Goal: Information Seeking & Learning: Learn about a topic

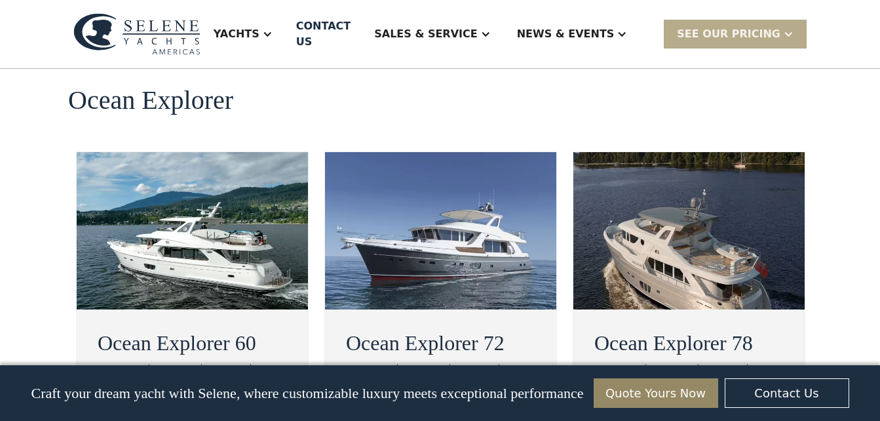
scroll to position [2423, 0]
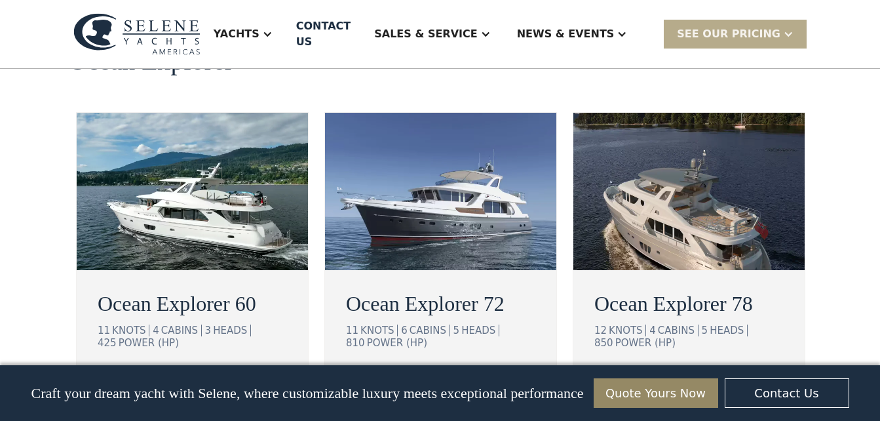
click at [174, 370] on link "view details" at bounding box center [162, 384] width 128 height 28
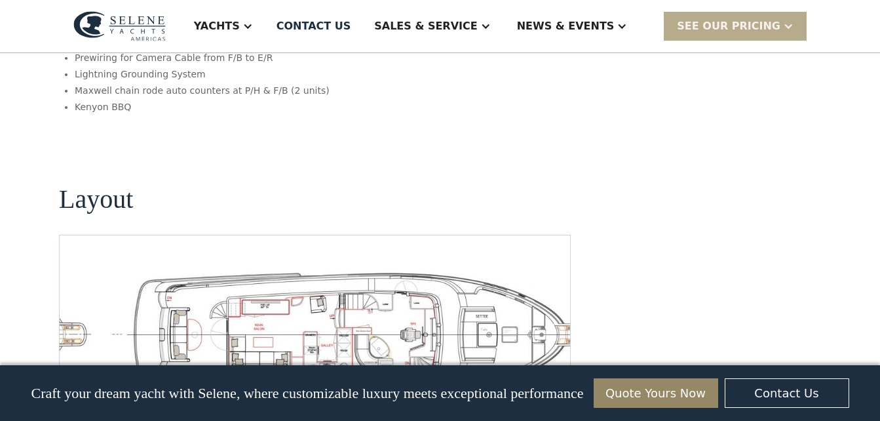
scroll to position [2802, 0]
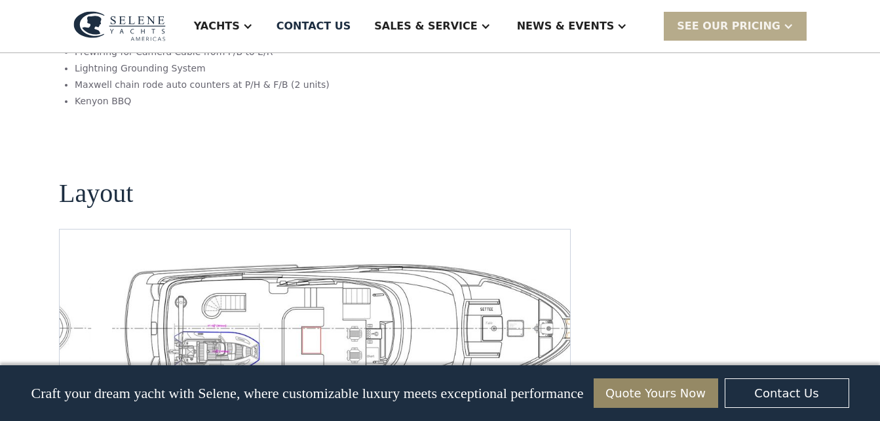
click at [423, 269] on img "open lightbox" at bounding box center [357, 328] width 490 height 135
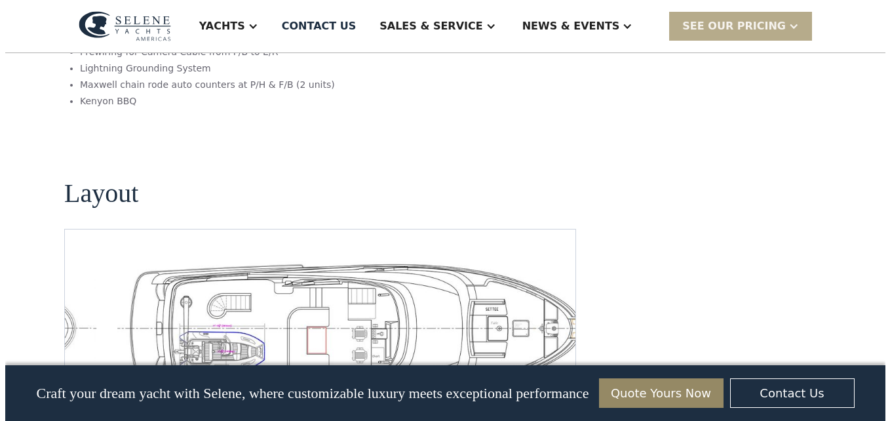
scroll to position [2807, 0]
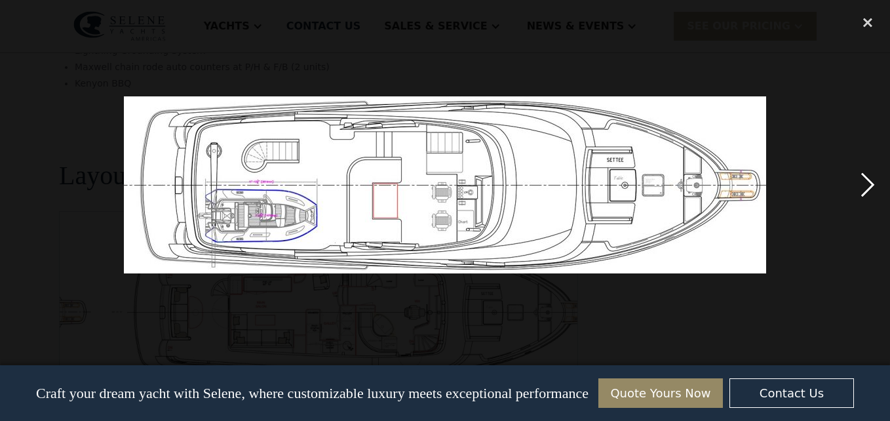
click at [865, 192] on div "next image" at bounding box center [868, 185] width 45 height 353
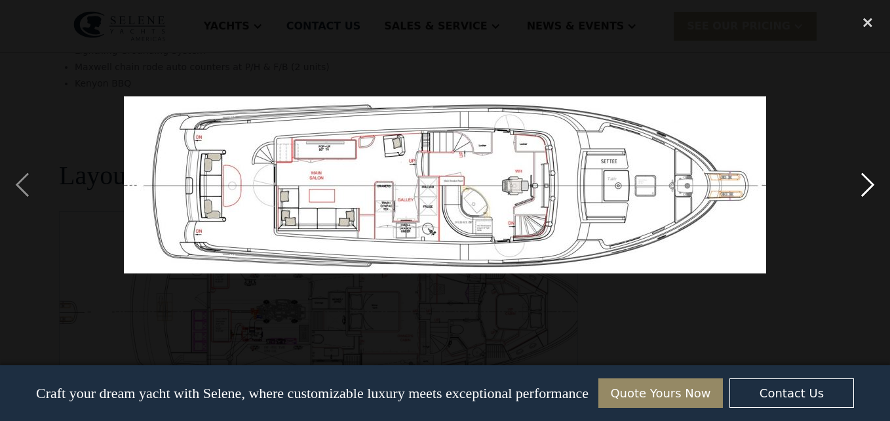
click at [865, 192] on div "next image" at bounding box center [868, 185] width 45 height 353
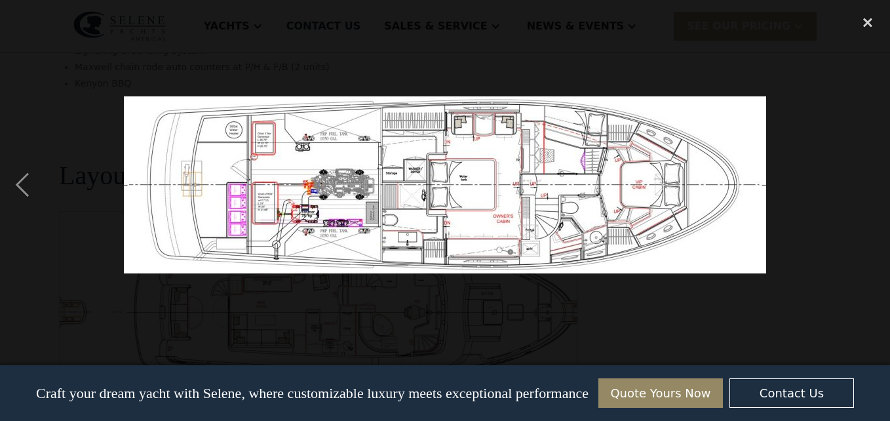
click at [865, 192] on div "next image" at bounding box center [868, 185] width 45 height 353
click at [24, 185] on div "previous image" at bounding box center [22, 185] width 45 height 353
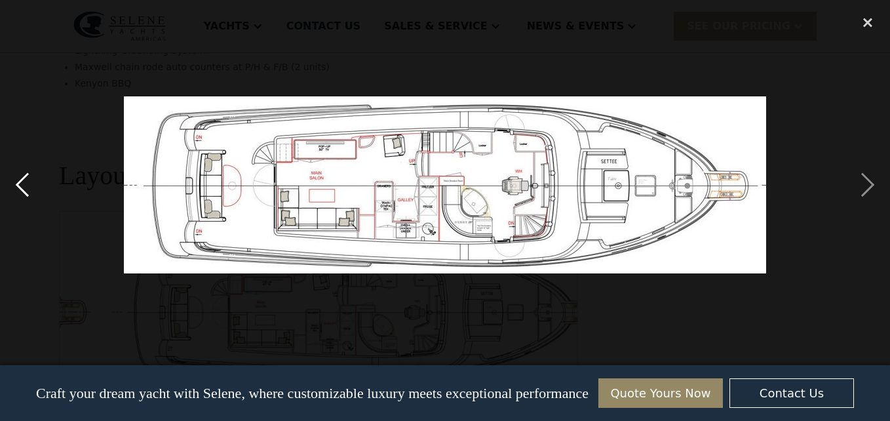
click at [24, 185] on div "previous image" at bounding box center [22, 185] width 45 height 353
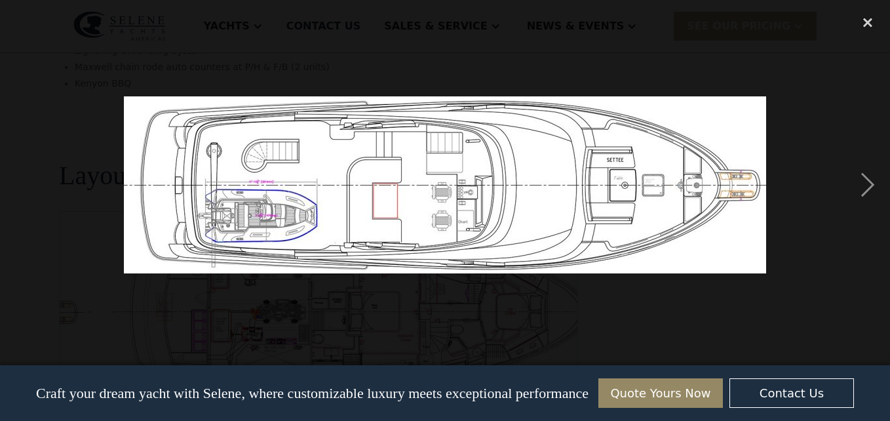
click at [24, 186] on div "previous image" at bounding box center [22, 185] width 45 height 353
